Goal: Information Seeking & Learning: Learn about a topic

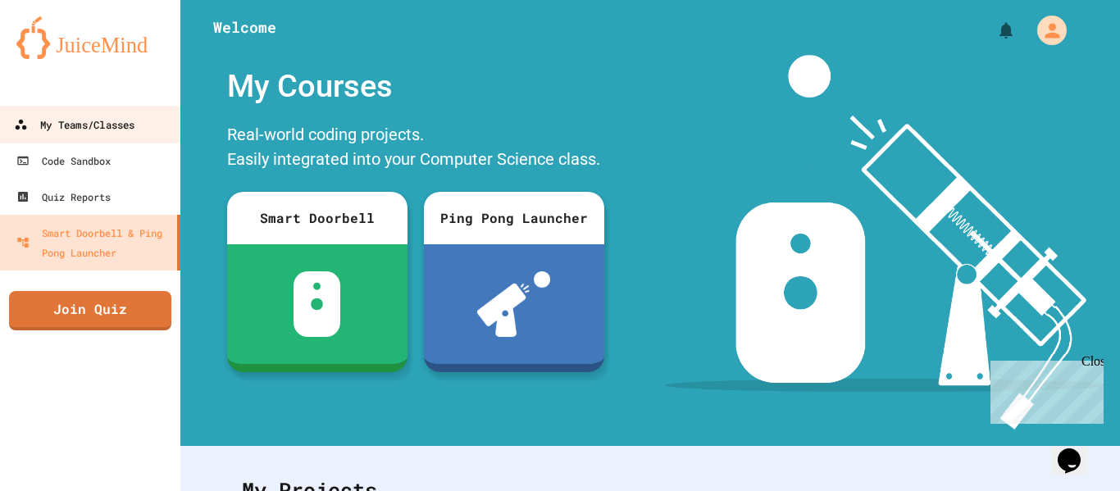
click at [134, 134] on div "My Teams/Classes" at bounding box center [74, 125] width 120 height 20
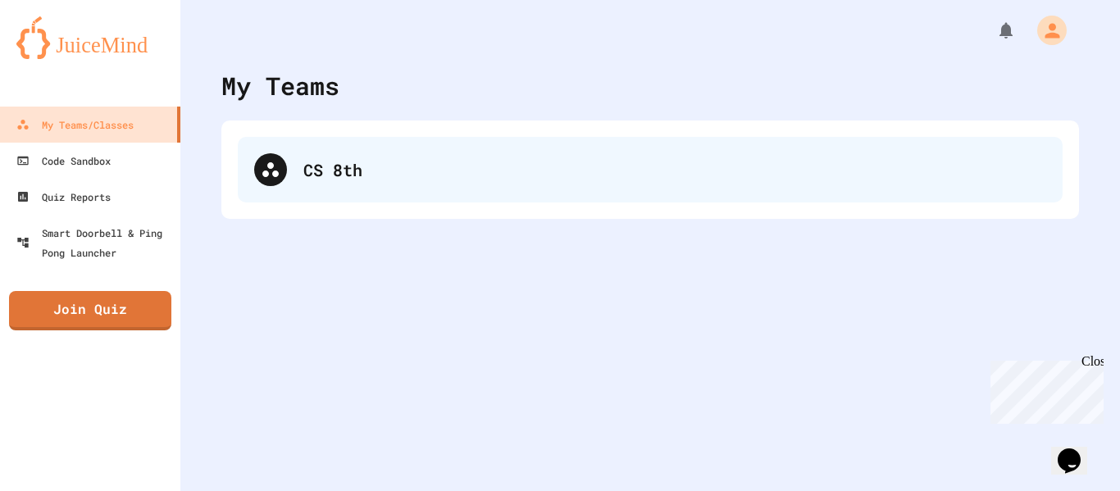
click at [366, 159] on div "CS 8th" at bounding box center [674, 169] width 743 height 25
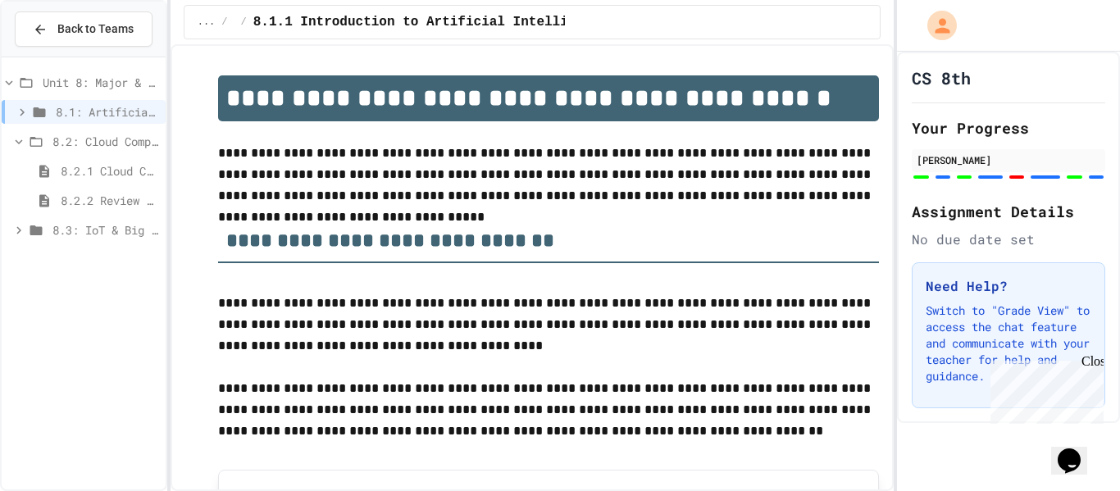
click at [106, 234] on span "8.3: IoT & Big Data" at bounding box center [105, 229] width 107 height 17
click at [125, 139] on span "8.2: Cloud Computing" at bounding box center [105, 141] width 107 height 17
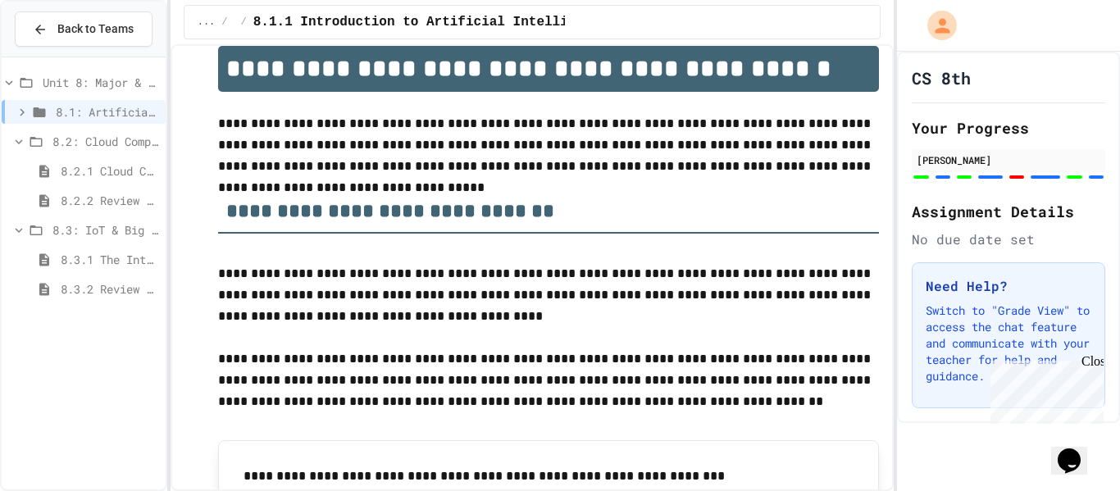
scroll to position [24, 0]
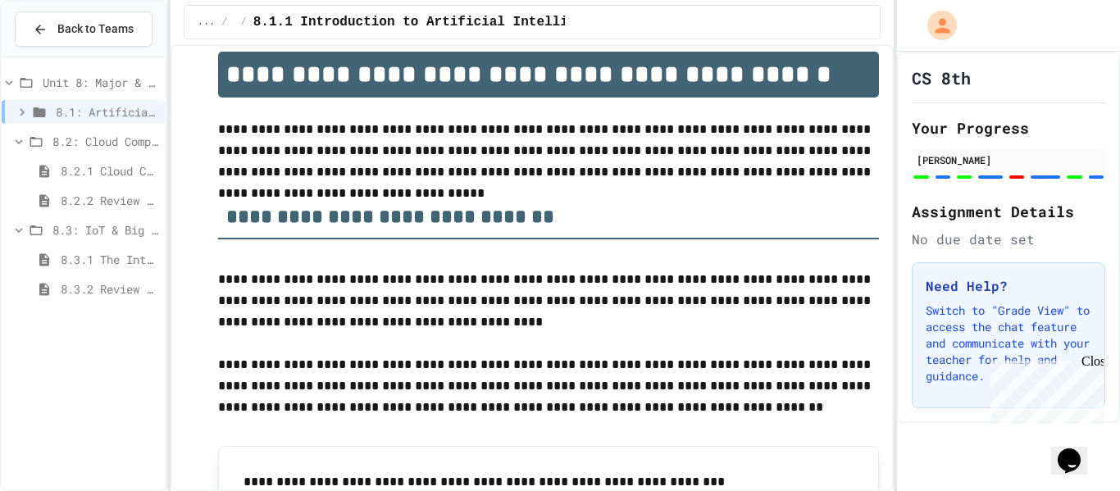
click at [81, 164] on span "8.2.1 Cloud Computing: Transforming the Digital World" at bounding box center [110, 170] width 98 height 17
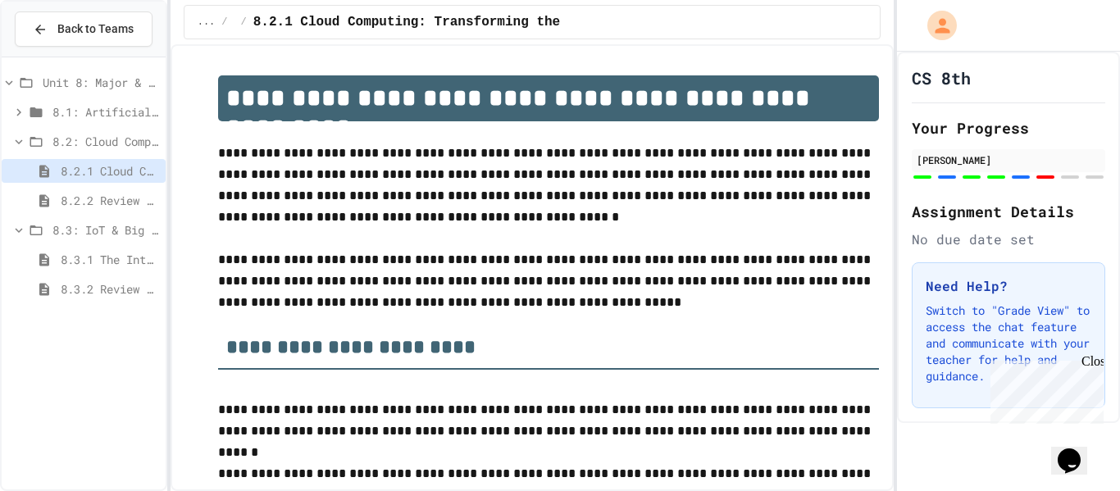
click at [80, 198] on span "8.2.2 Review - Cloud Computing" at bounding box center [110, 200] width 98 height 17
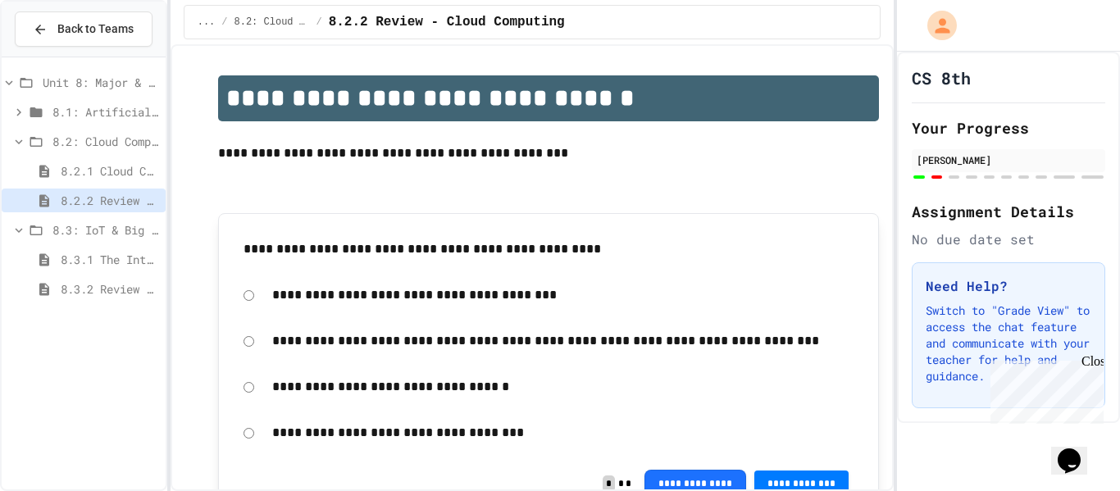
click at [86, 261] on span "8.3.1 The Internet of Things and Big Data: Our Connected Digital World" at bounding box center [110, 259] width 98 height 17
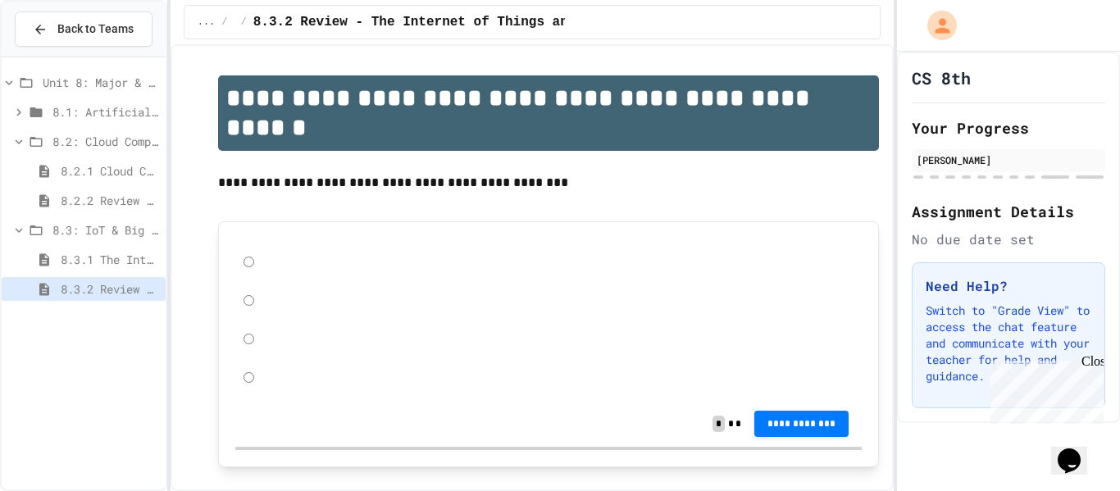
click at [102, 173] on span "8.2.1 Cloud Computing: Transforming the Digital World" at bounding box center [110, 170] width 98 height 17
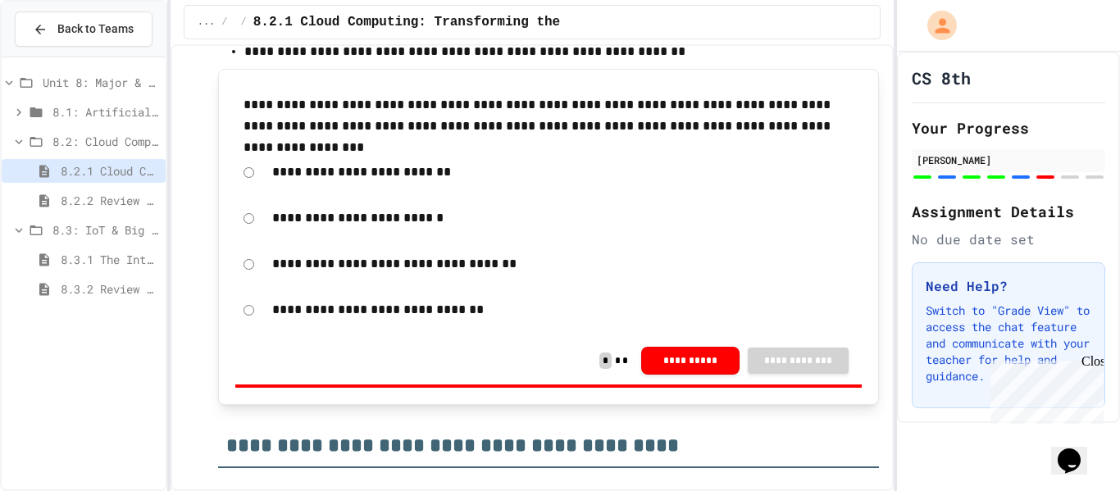
scroll to position [5363, 0]
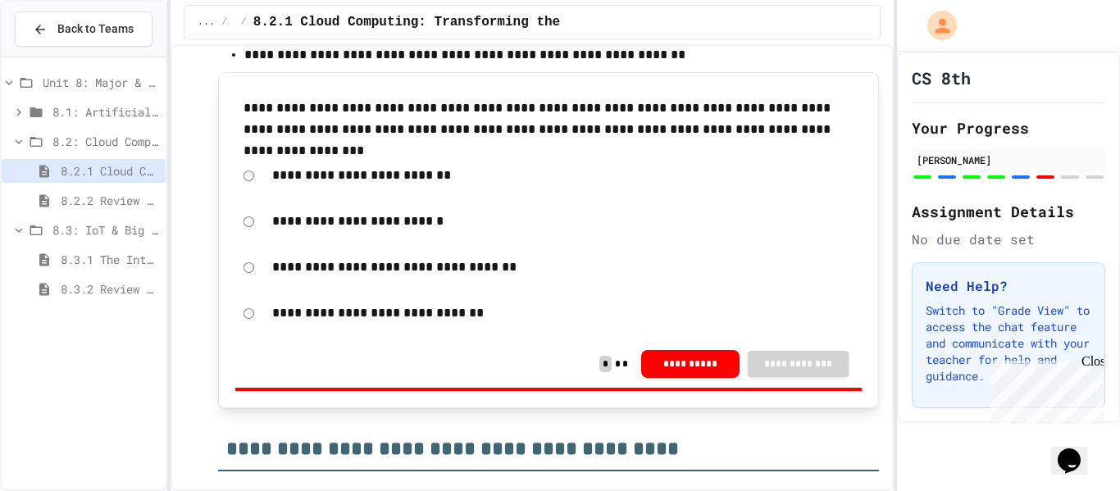
click at [381, 311] on p "**********" at bounding box center [563, 312] width 582 height 21
click at [655, 359] on button "**********" at bounding box center [690, 362] width 98 height 28
